Goal: Answer question/provide support: Share knowledge or assist other users

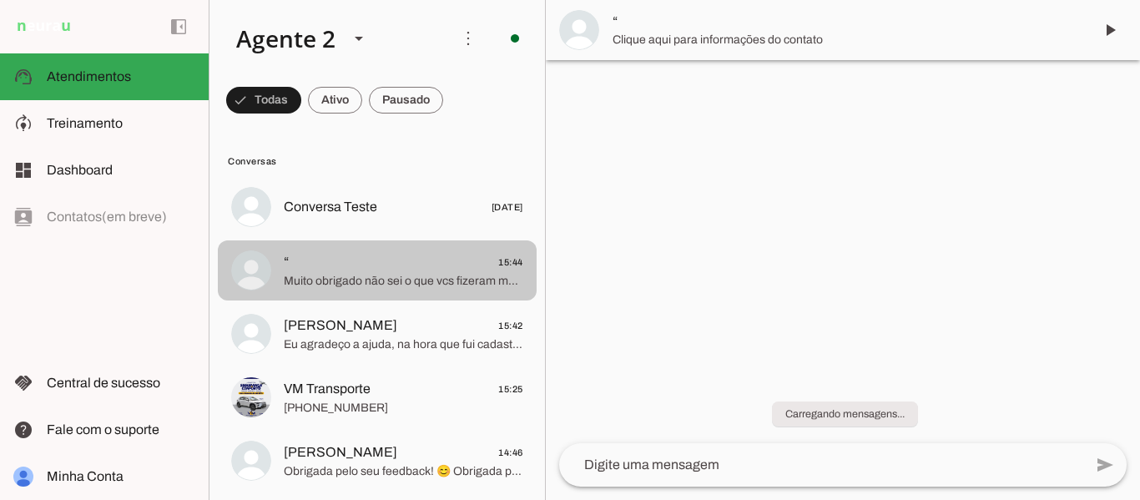
drag, startPoint x: 0, startPoint y: 0, endPoint x: 412, endPoint y: 272, distance: 494.1
click at [412, 273] on span "Muito obrigado não sei o que vcs fizeram mas deu certo" at bounding box center [404, 281] width 240 height 17
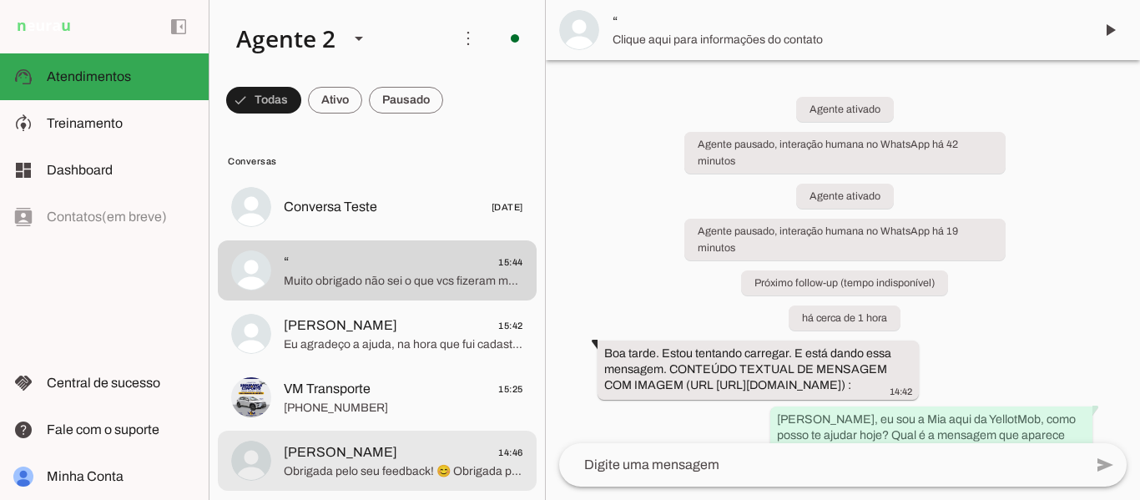
click at [415, 452] on span "[PERSON_NAME] 14:46" at bounding box center [404, 452] width 240 height 21
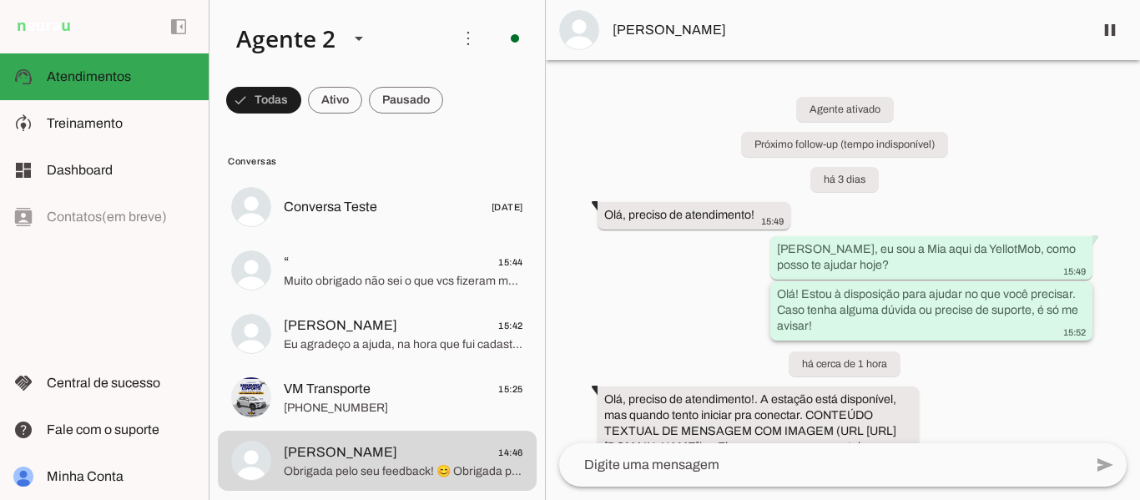
drag, startPoint x: 799, startPoint y: 293, endPoint x: 816, endPoint y: 330, distance: 40.4
click at [816, 330] on div "Olá! Estou à disposição para ajudar no que você precisar. Caso tenha alguma dúv…" at bounding box center [931, 312] width 309 height 53
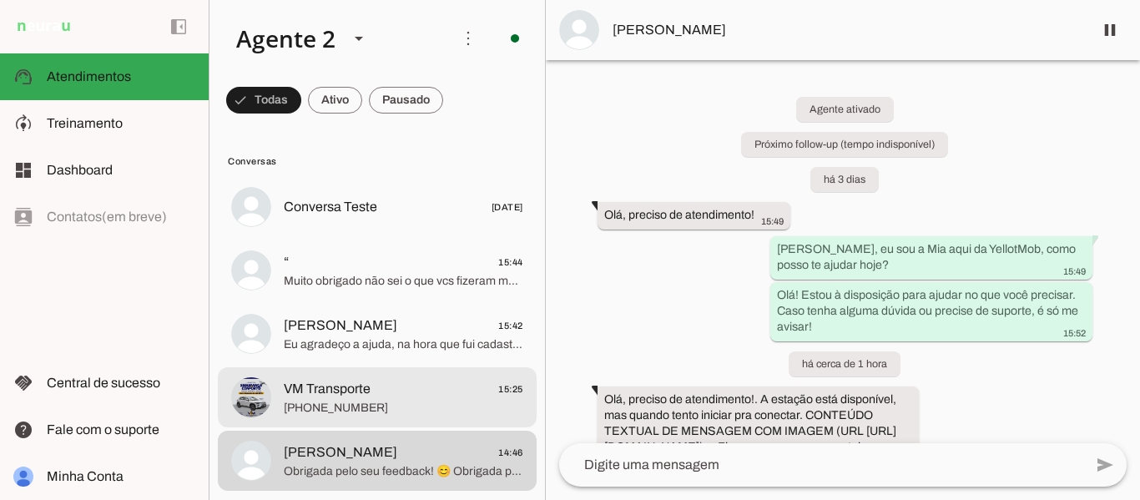
click at [315, 410] on span "[PHONE_NUMBER]" at bounding box center [404, 408] width 240 height 17
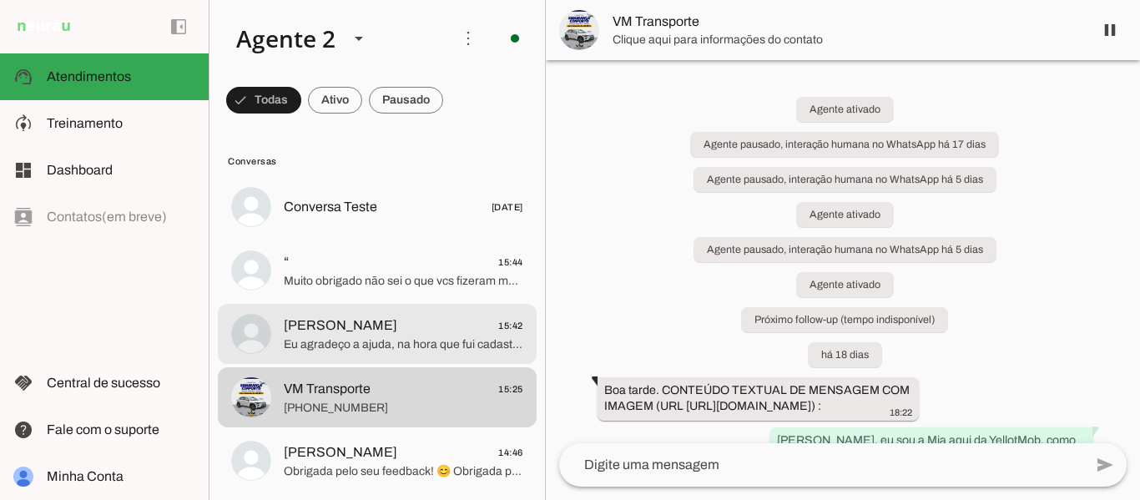
click at [351, 344] on span "Eu agradeço a ajuda, na hora que fui cadastrar novamente pra mandar o print o c…" at bounding box center [404, 344] width 240 height 17
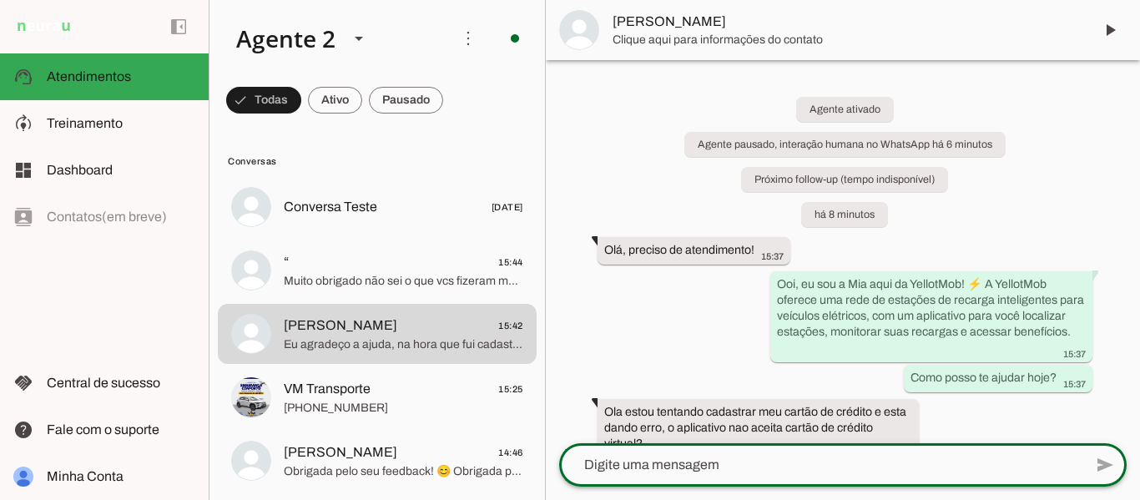
click at [808, 466] on textarea at bounding box center [821, 465] width 524 height 20
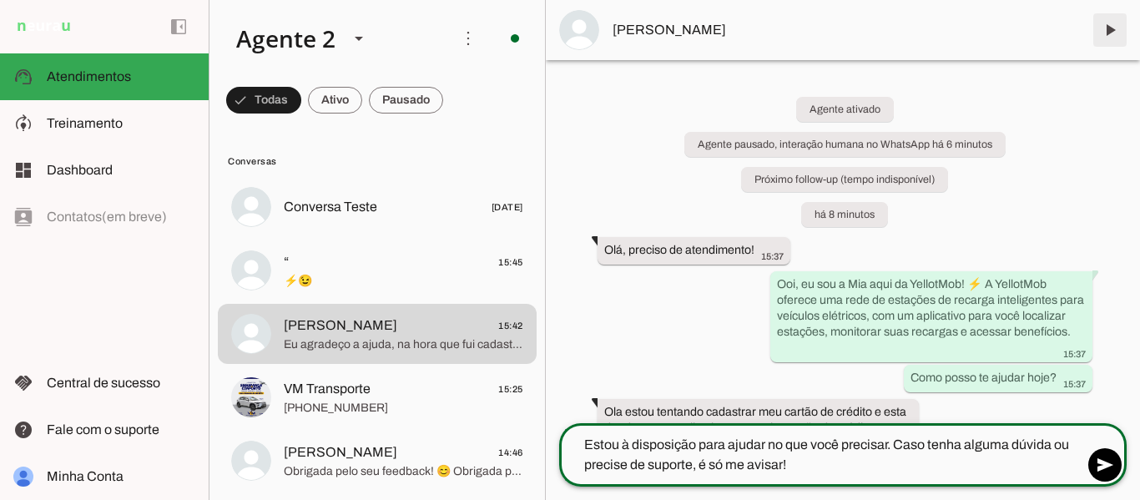
type textarea "Estou à disposição para ajudar no que você precisar. Caso tenha alguma dúvida o…"
type md-outlined-text-field "Estou à disposição para ajudar no que você precisar. Caso tenha alguma dúvida o…"
click at [1111, 35] on span at bounding box center [1110, 30] width 40 height 40
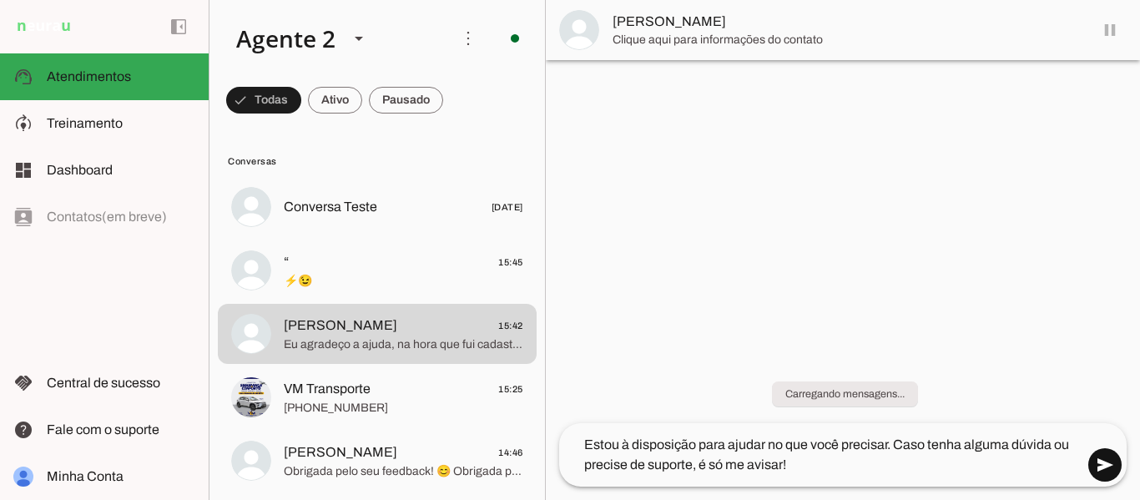
click at [1100, 465] on span at bounding box center [1105, 465] width 40 height 40
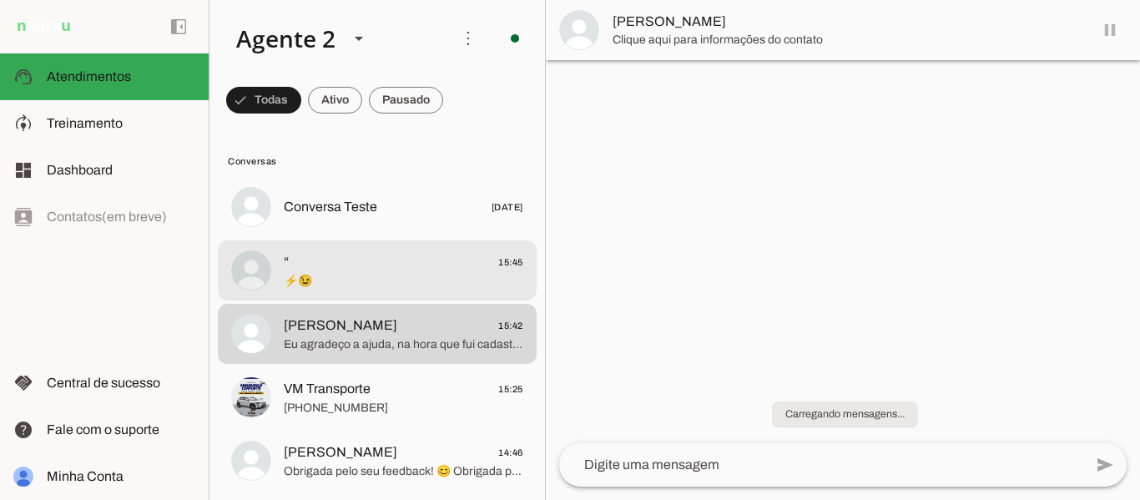
click at [389, 276] on span "⚡😉" at bounding box center [404, 281] width 240 height 17
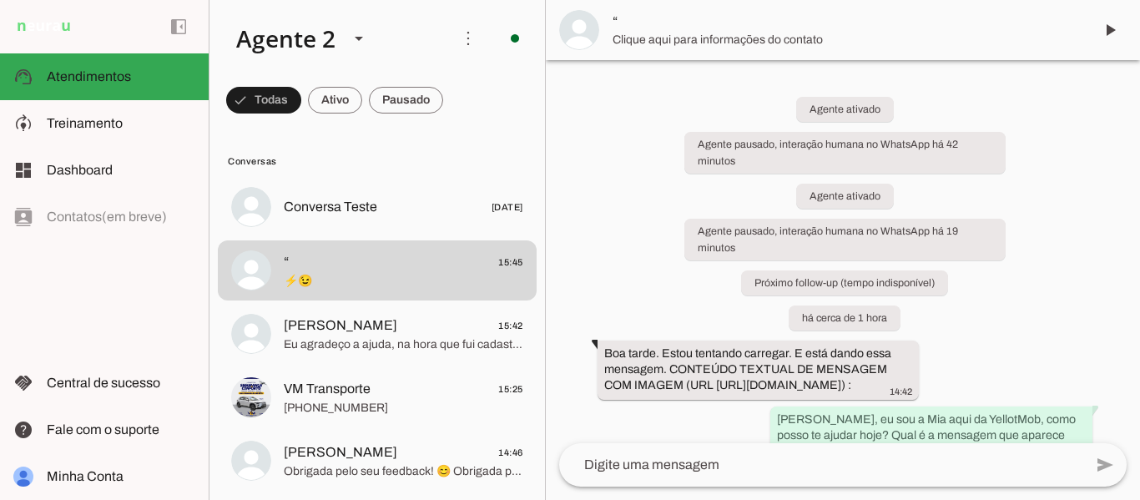
click at [793, 457] on textarea at bounding box center [821, 465] width 524 height 20
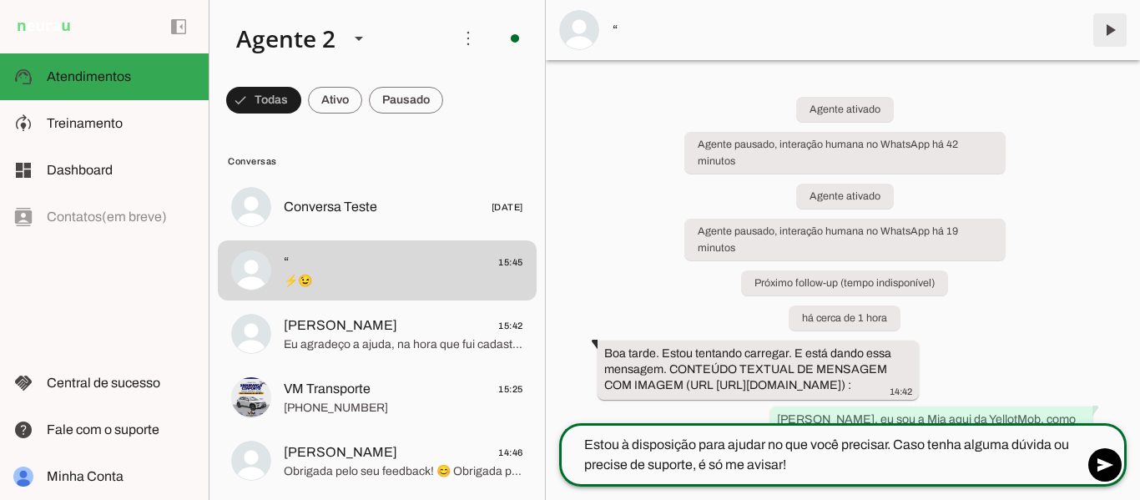
type textarea "Estou à disposição para ajudar no que você precisar. Caso tenha alguma dúvida o…"
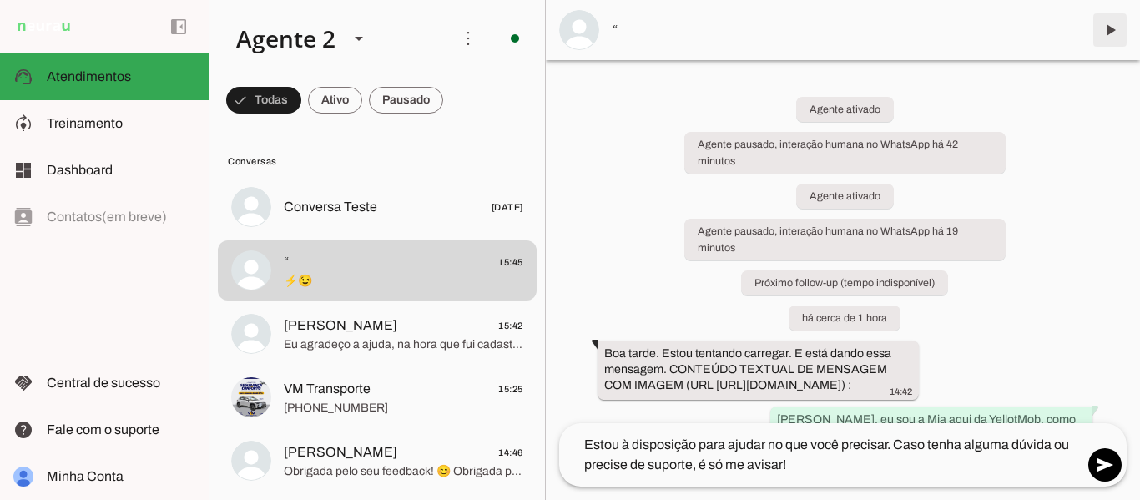
click at [1107, 28] on span at bounding box center [1110, 30] width 40 height 40
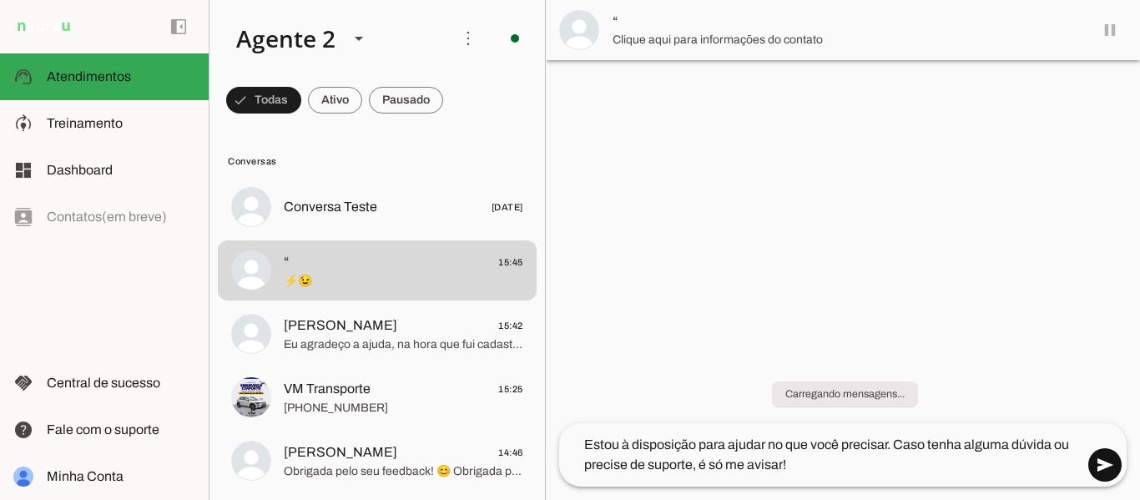
click at [1095, 471] on span at bounding box center [1105, 465] width 40 height 40
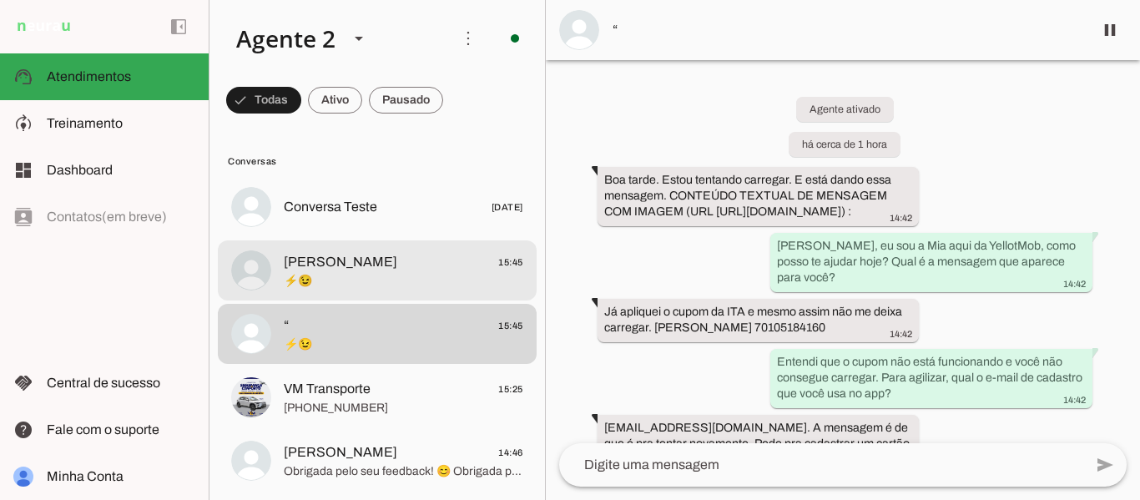
click at [422, 281] on span "⚡😉" at bounding box center [404, 281] width 240 height 17
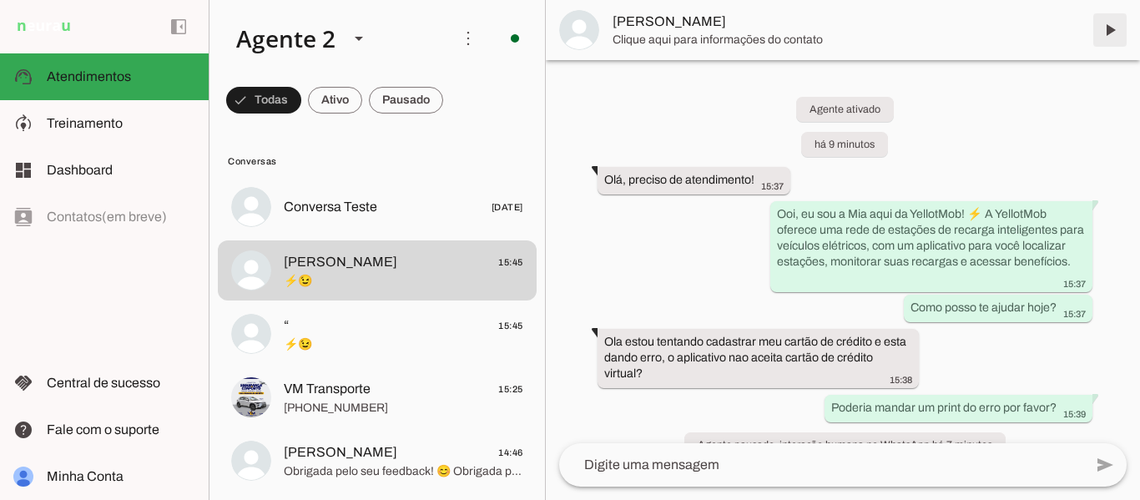
scroll to position [359, 0]
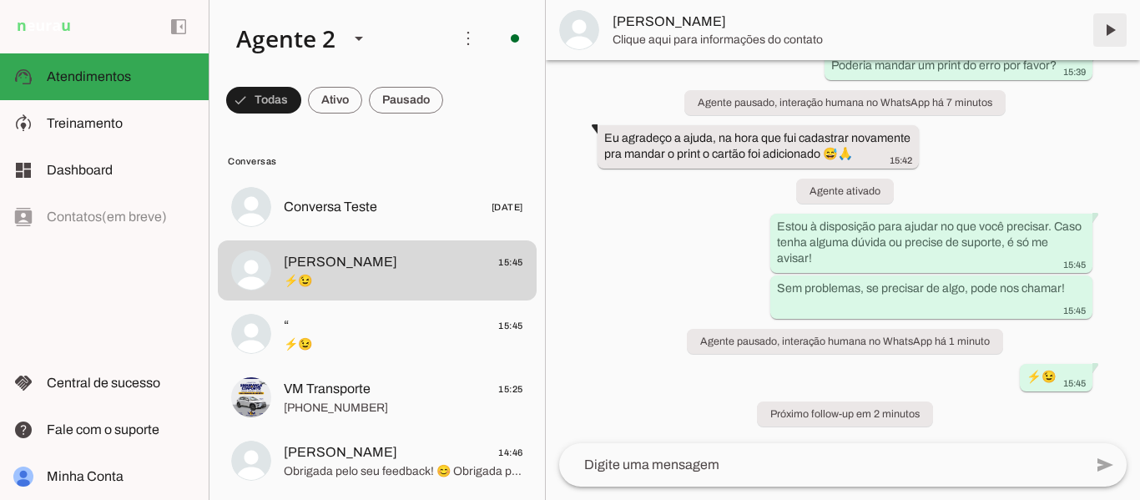
click at [1112, 24] on span at bounding box center [1110, 30] width 40 height 40
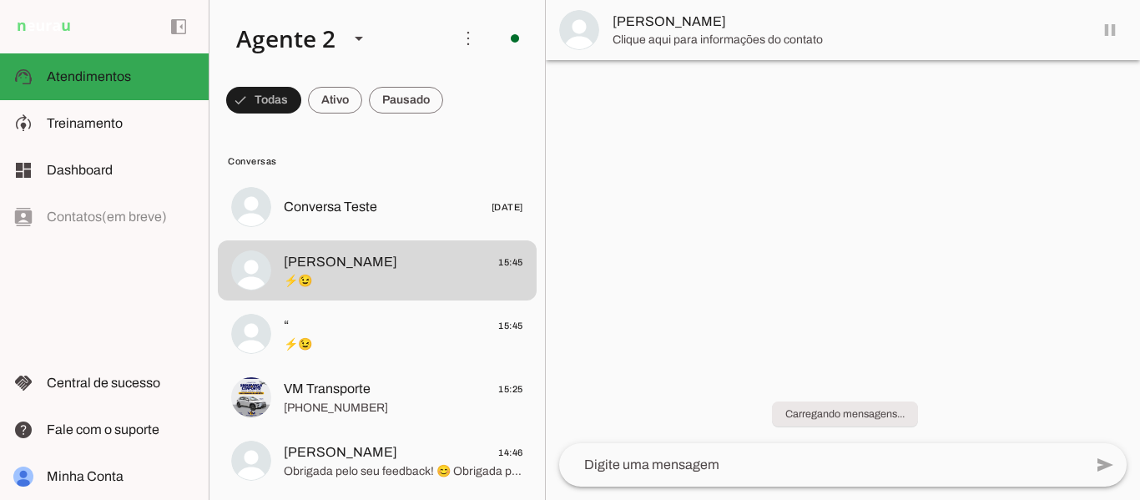
scroll to position [0, 0]
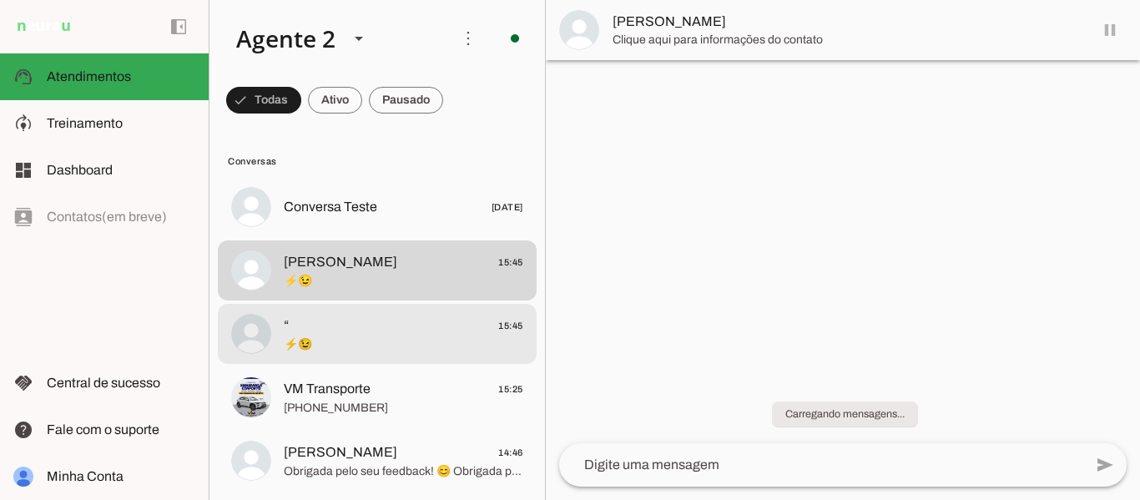
click at [445, 351] on span "⚡😉" at bounding box center [404, 344] width 240 height 17
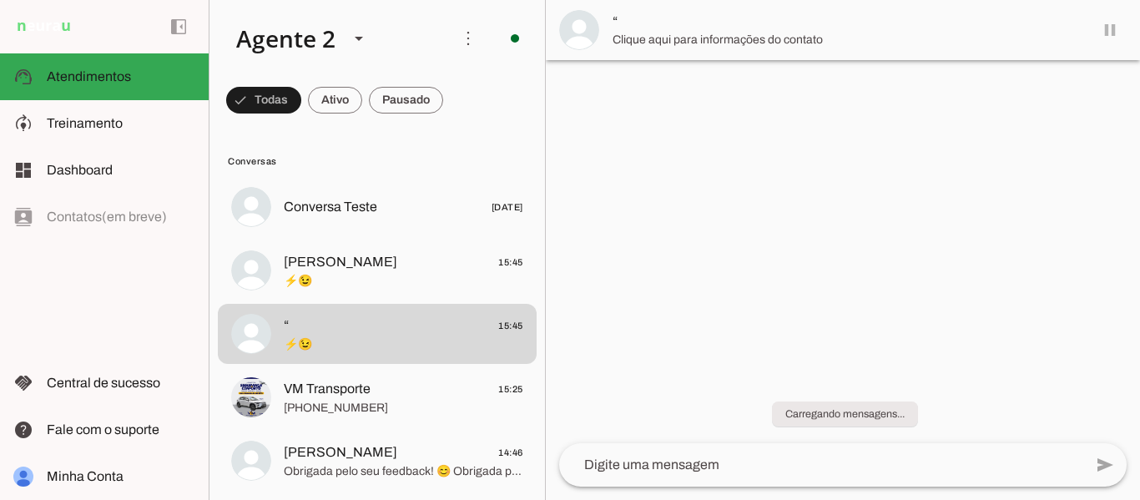
scroll to position [4527, 0]
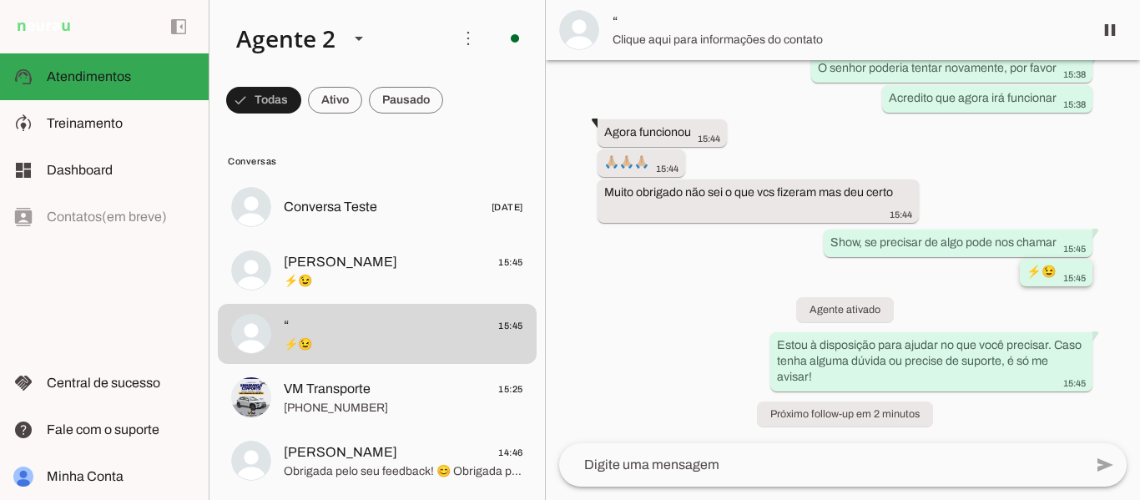
click at [1067, 264] on div "⚡😉 15:45" at bounding box center [1056, 274] width 59 height 21
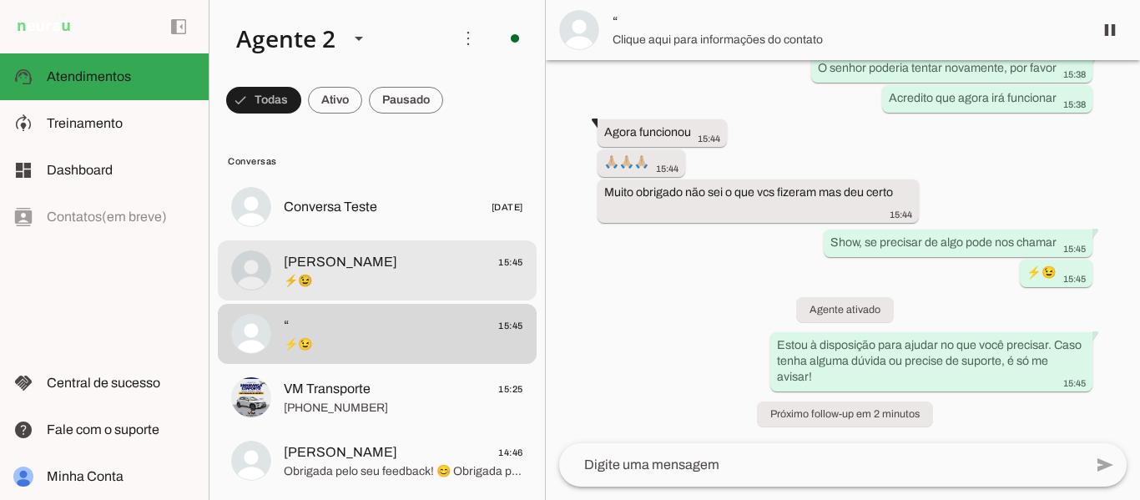
click at [414, 287] on span "⚡😉" at bounding box center [404, 281] width 240 height 17
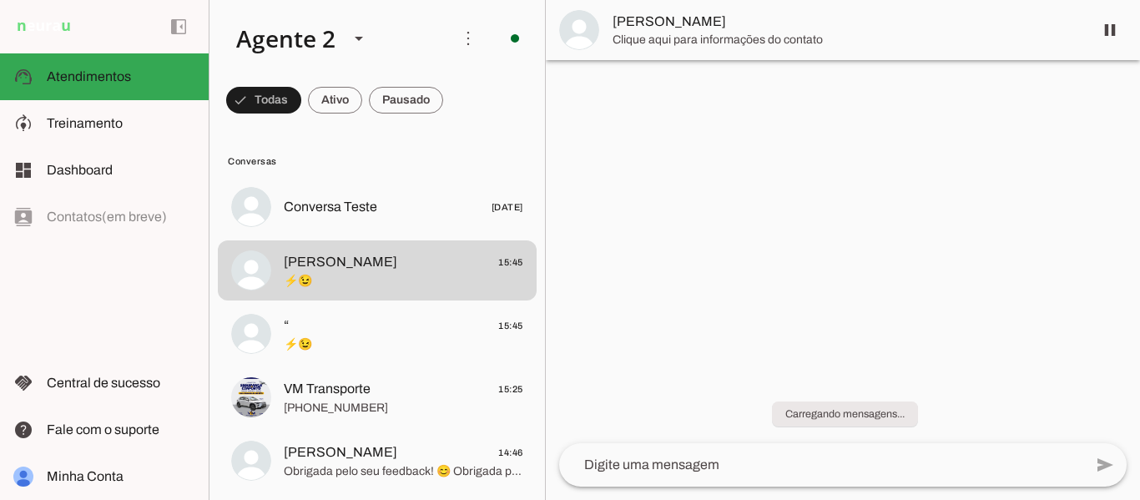
scroll to position [394, 0]
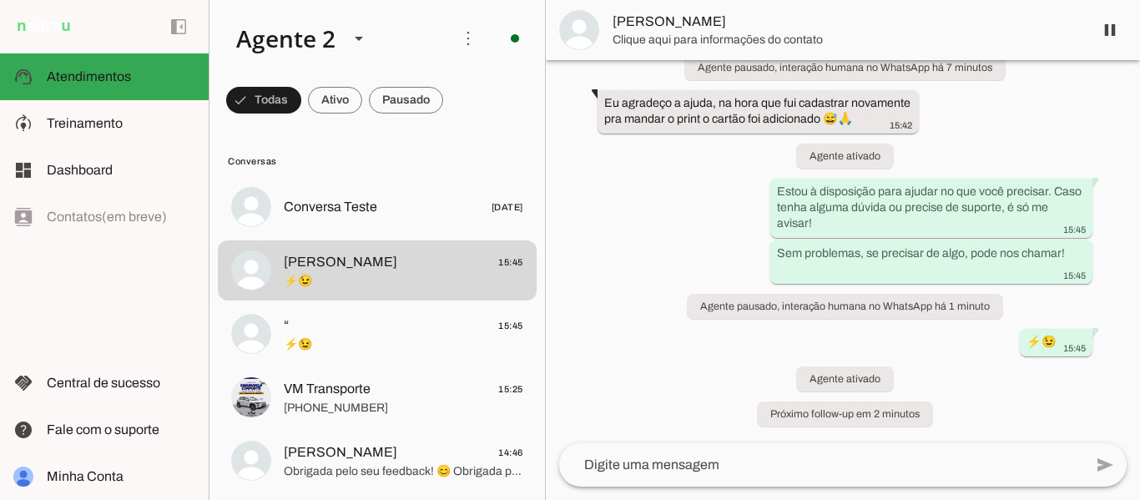
drag, startPoint x: 1131, startPoint y: 347, endPoint x: 1140, endPoint y: 377, distance: 30.4
click at [1140, 377] on div "Agente ativado há 9 minutos Olá, preciso de atendimento! 15:37 [PERSON_NAME], e…" at bounding box center [843, 251] width 594 height 383
click at [1034, 442] on div "Agente ativado há 9 minutos Olá, preciso de atendimento! 15:37 [PERSON_NAME], e…" at bounding box center [843, 251] width 594 height 383
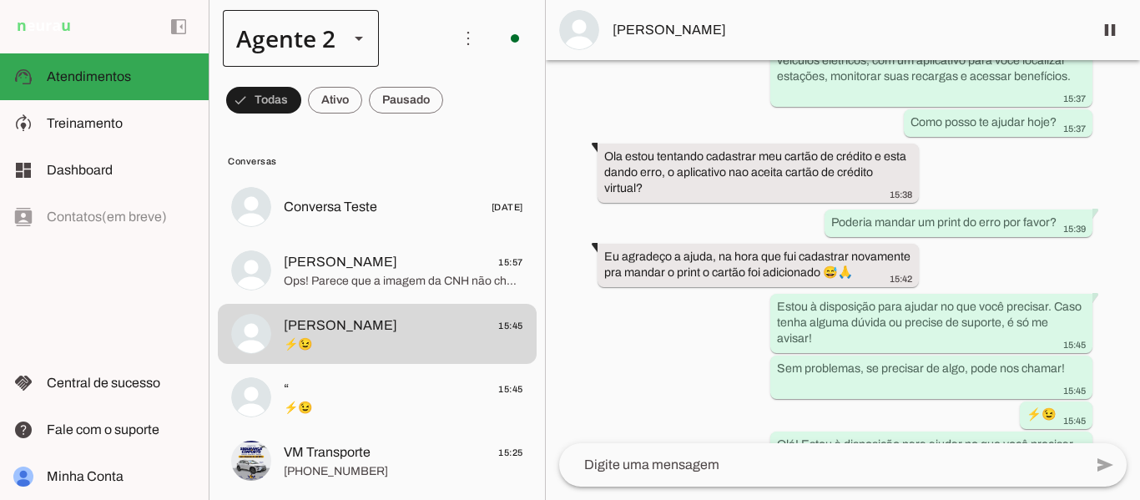
scroll to position [0, 0]
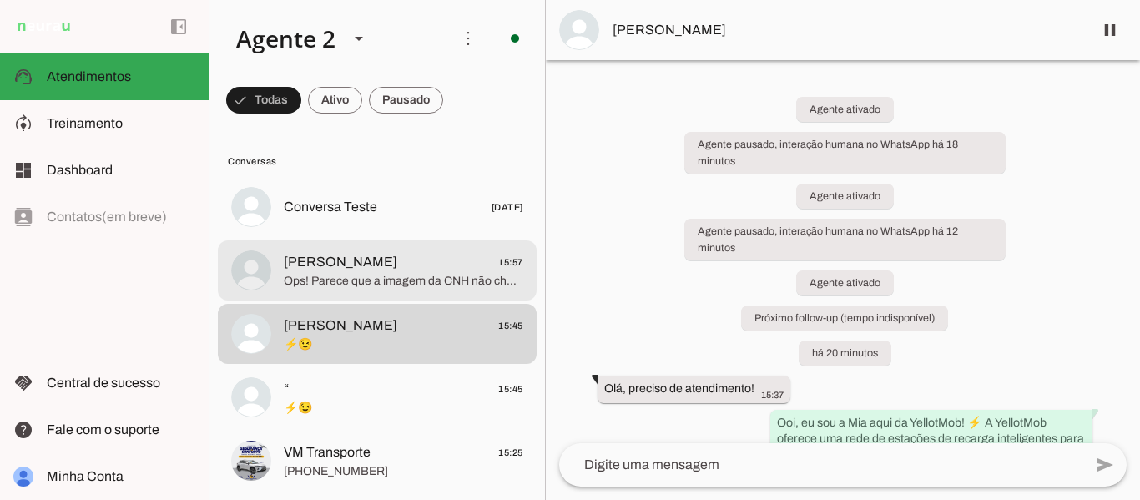
click at [397, 276] on span "Ops! Parece que a imagem da CNH não chegou para mim. Você consegue me enviar os…" at bounding box center [404, 281] width 240 height 17
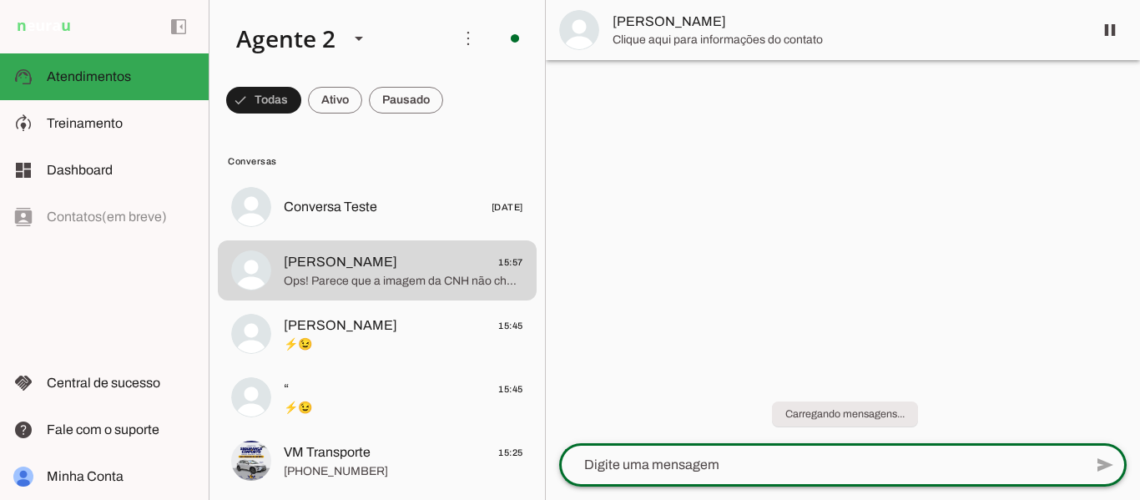
click at [720, 470] on textarea at bounding box center [821, 465] width 524 height 20
type textarea "Recebi sua CNH"
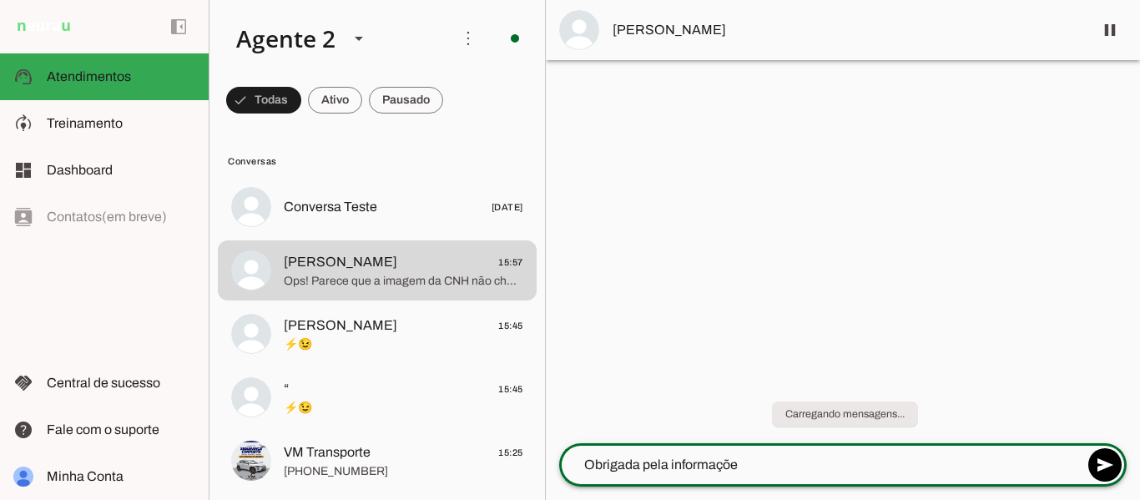
type textarea "Obrigada pela informações"
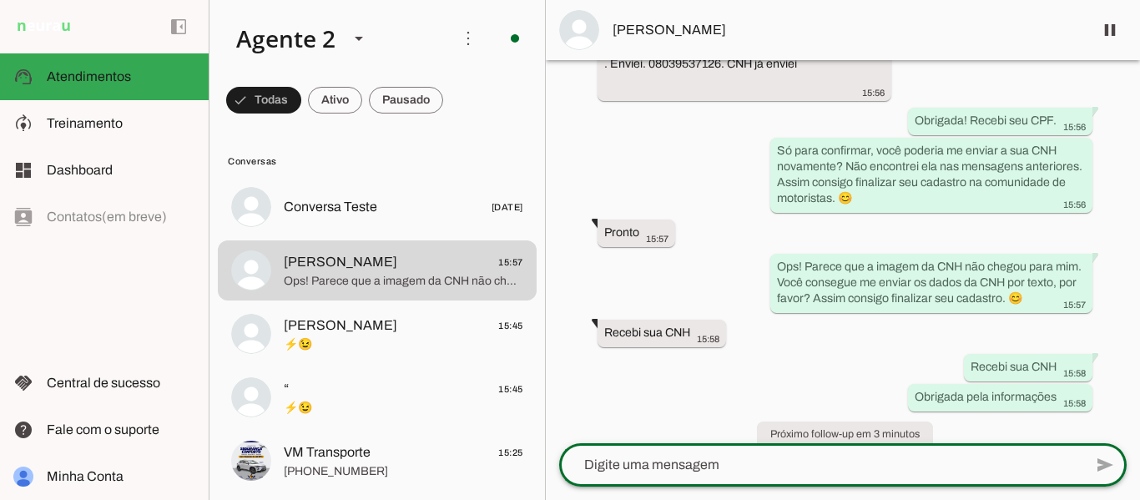
scroll to position [1159, 0]
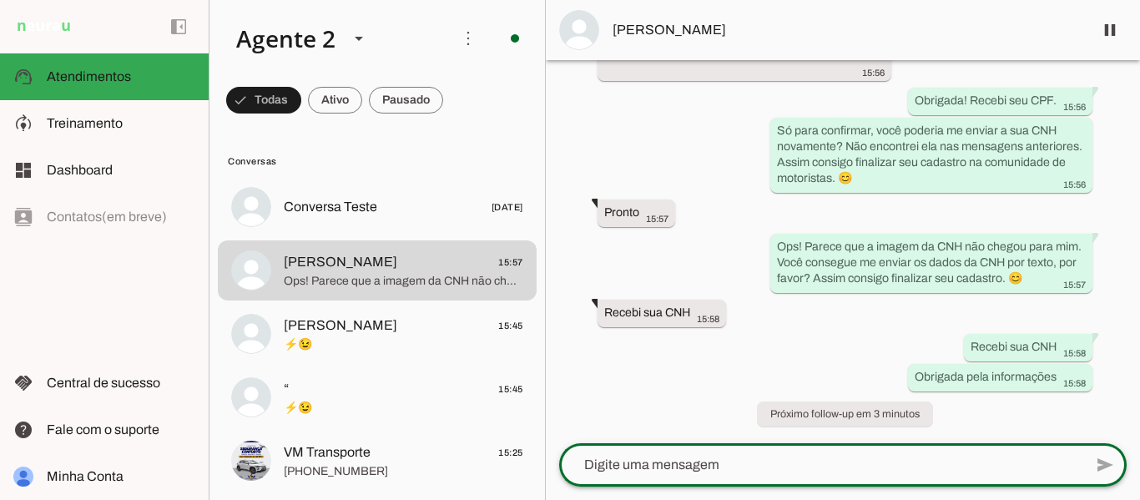
click at [967, 458] on textarea at bounding box center [821, 465] width 524 height 20
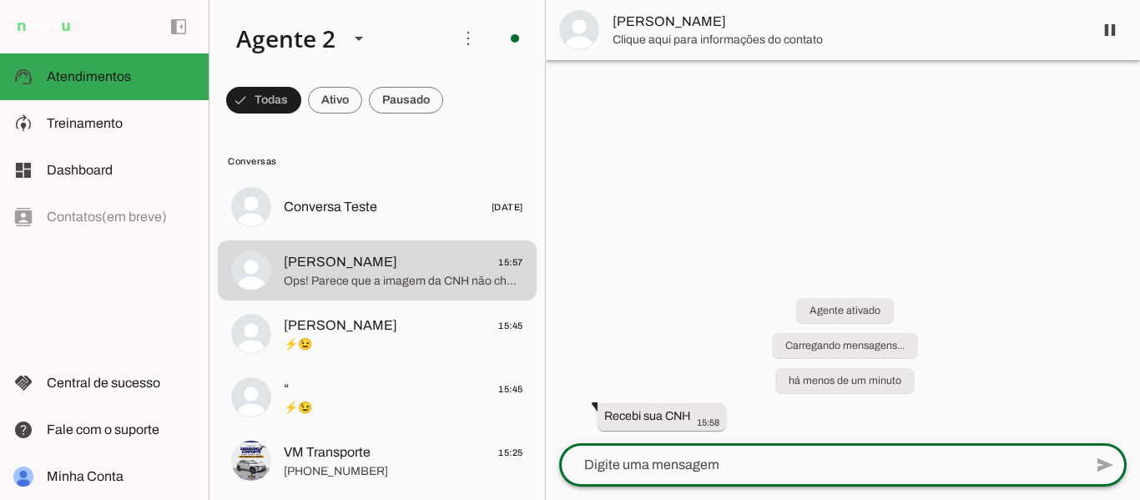
scroll to position [0, 0]
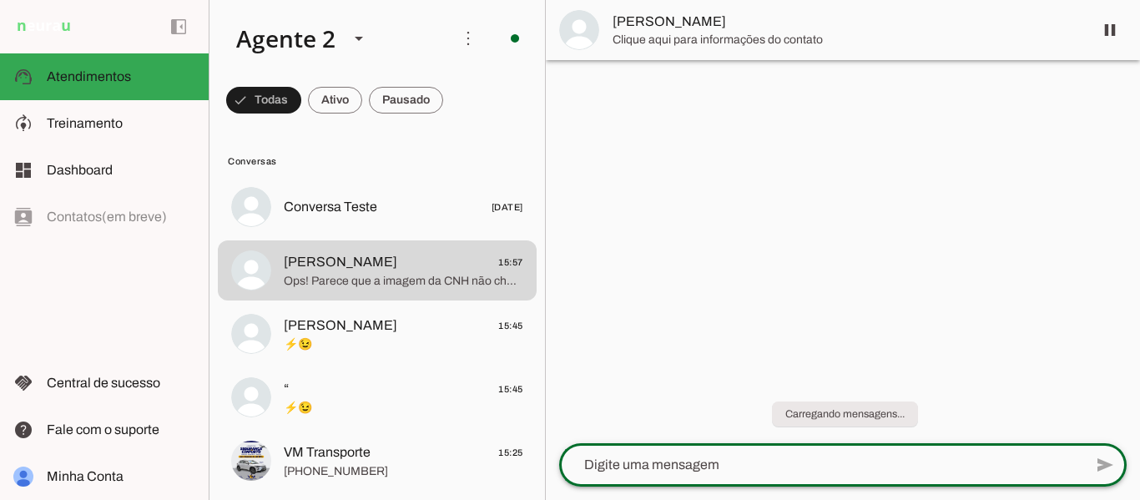
click at [952, 466] on textarea at bounding box center [821, 465] width 524 height 20
click at [1140, 421] on div "Carregando mensagens..." at bounding box center [843, 404] width 594 height 78
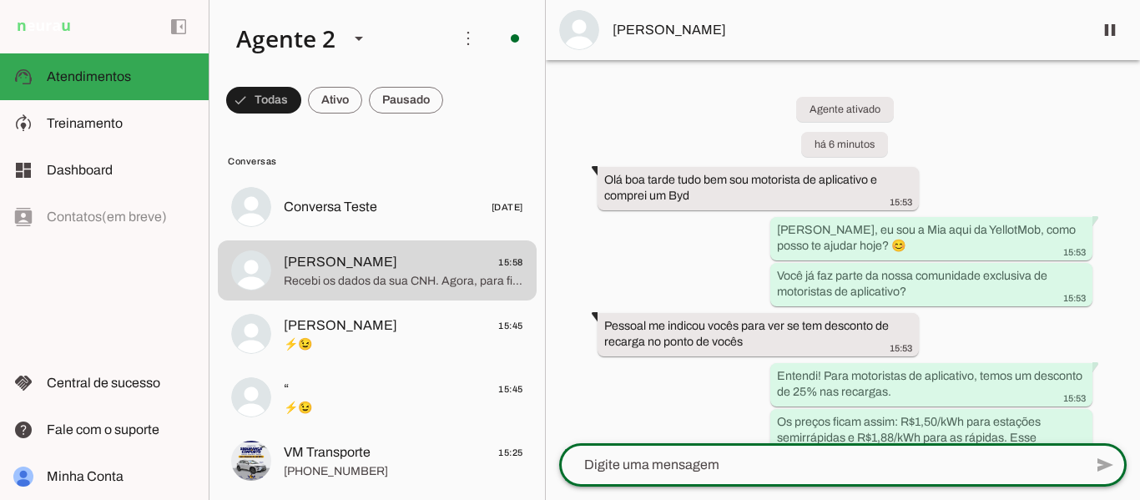
click at [722, 467] on textarea at bounding box center [821, 465] width 524 height 20
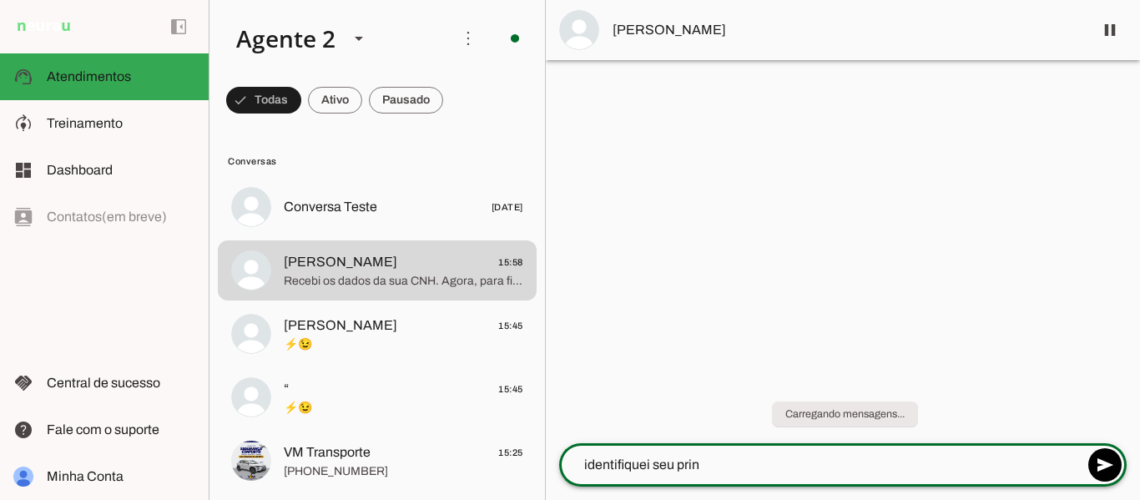
type textarea "identifiquei seu print"
type textarea "o"
type textarea "b"
type textarea "Obrigada pelas informações"
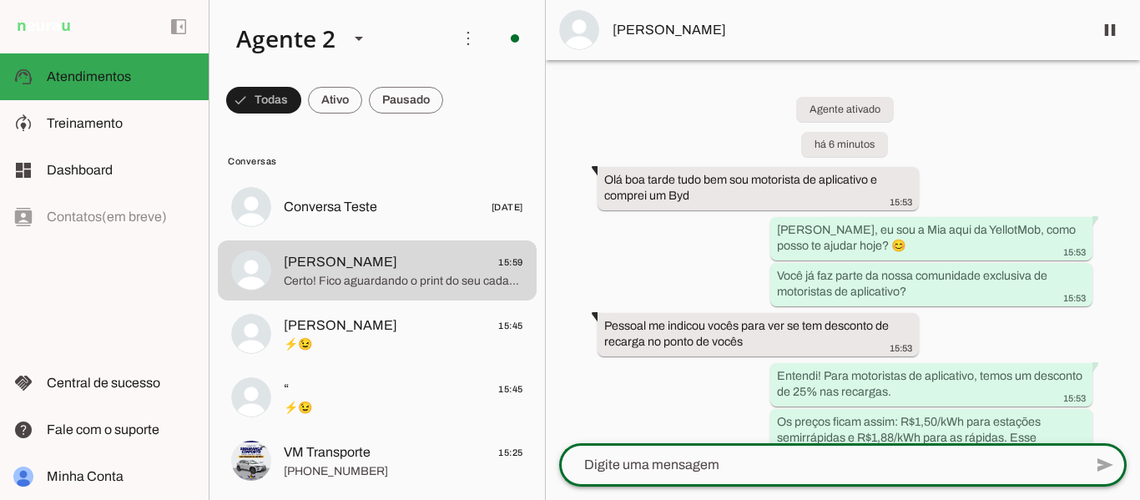
click at [750, 460] on textarea at bounding box center [821, 465] width 524 height 20
click at [1129, 417] on div "Agente ativado há 7 minutos Olá boa tarde tudo bem sou motorista de aplicativo …" at bounding box center [843, 251] width 594 height 383
drag, startPoint x: 1129, startPoint y: 417, endPoint x: 1140, endPoint y: 409, distance: 13.2
click at [1140, 409] on div "Agente ativado há 7 minutos Olá boa tarde tudo bem sou motorista de aplicativo …" at bounding box center [843, 251] width 594 height 383
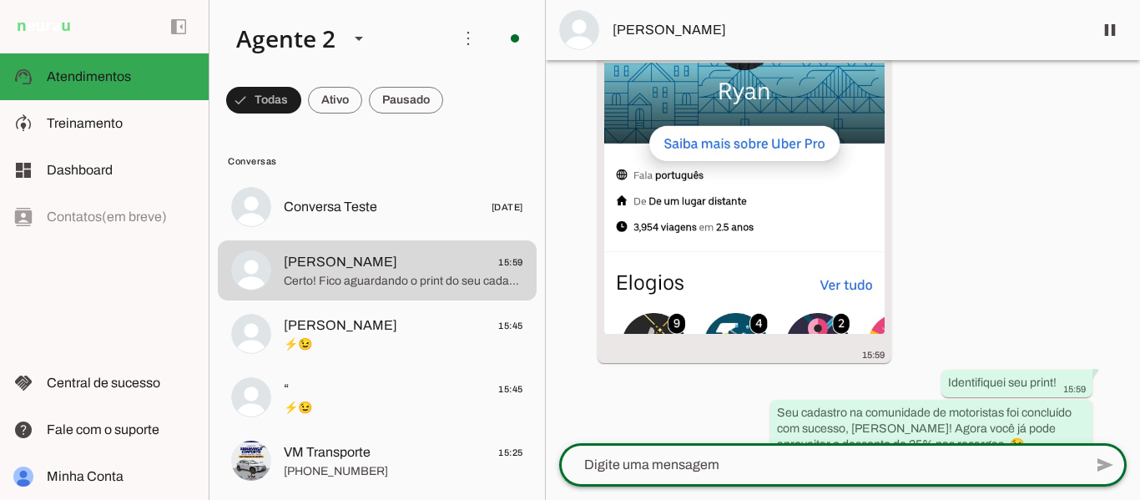
scroll to position [1851, 0]
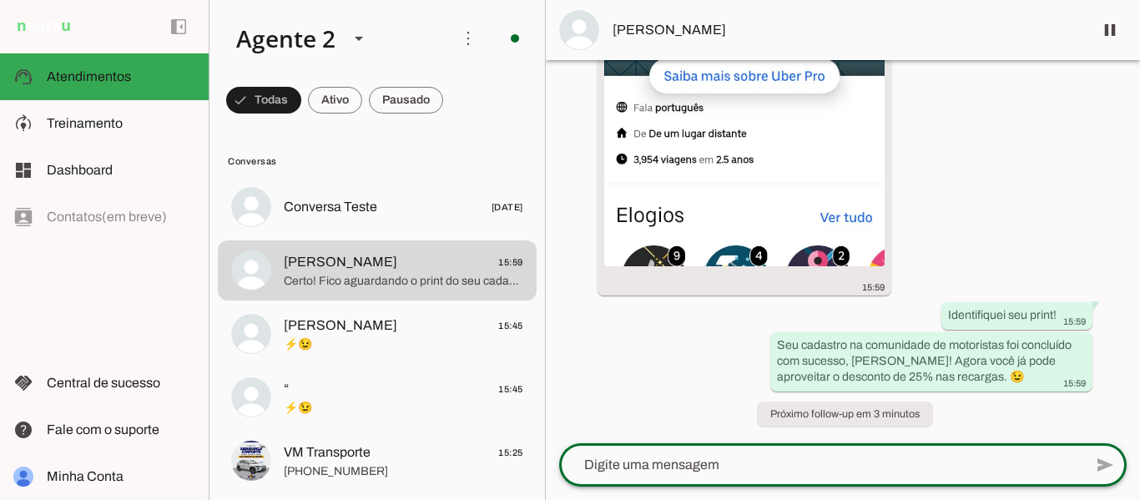
click at [633, 457] on textarea at bounding box center [821, 465] width 524 height 20
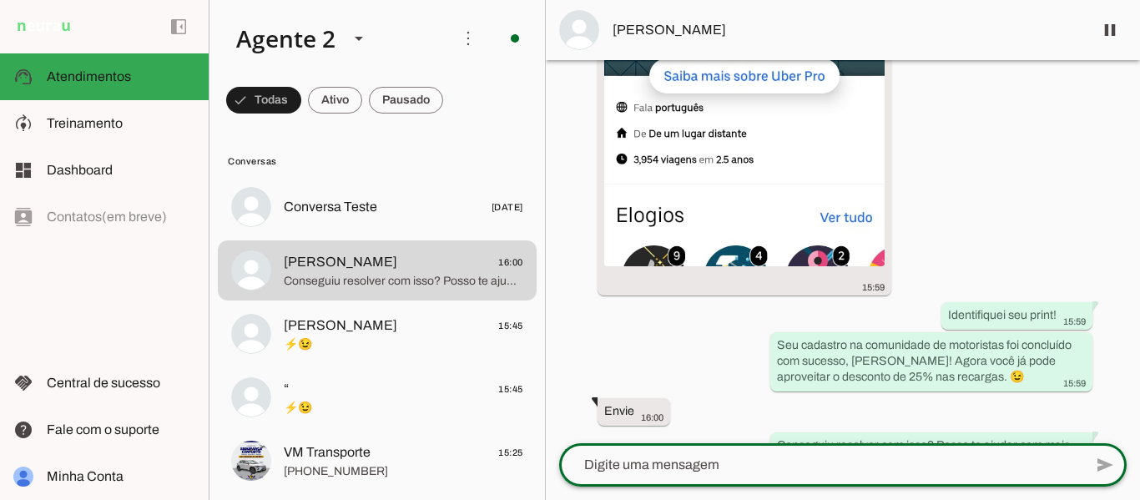
scroll to position [0, 0]
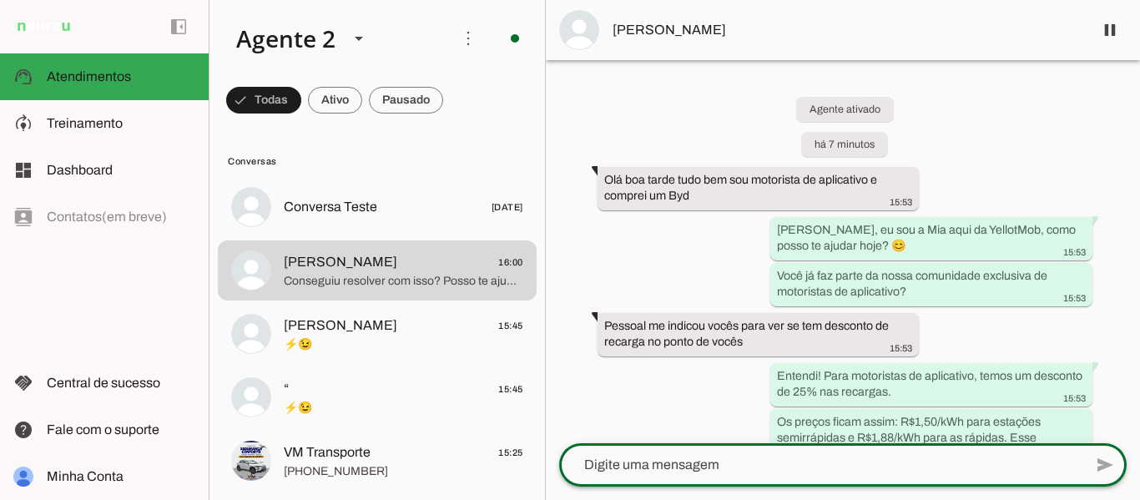
click at [736, 466] on textarea at bounding box center [821, 465] width 524 height 20
paste textarea "Para finalizar, acesse o grupo de WhatsApp da comunidade através deste link: [[…"
type textarea "Para finalizar, acesse o grupo de WhatsApp da comunidade através deste link: [[…"
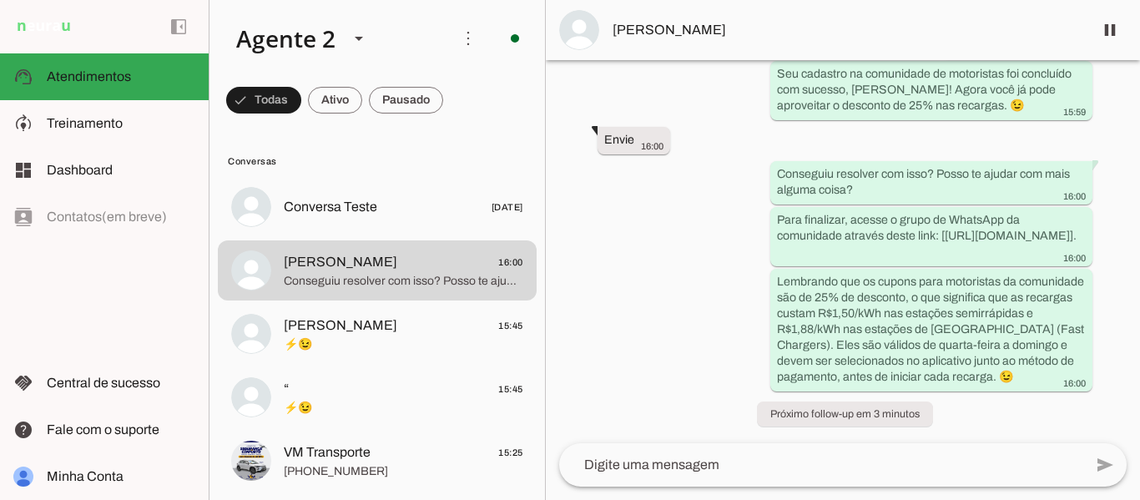
scroll to position [2154, 0]
